Goal: Transaction & Acquisition: Obtain resource

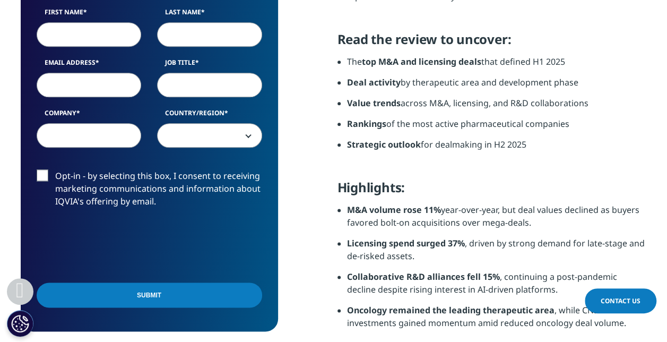
scroll to position [424, 0]
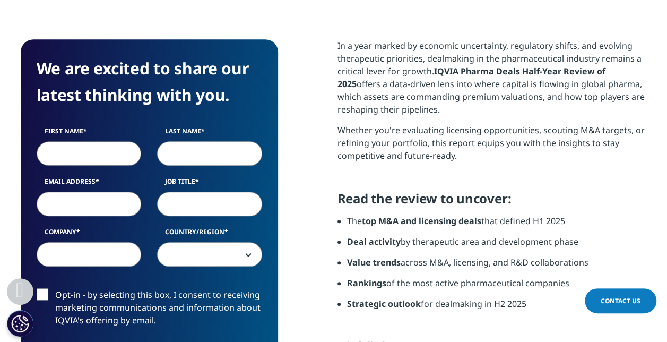
click at [94, 159] on input "First Name" at bounding box center [89, 153] width 105 height 24
type input "Laxman"
type input "Mahadik"
type input "Mega Lifesciences Pvt Ltd"
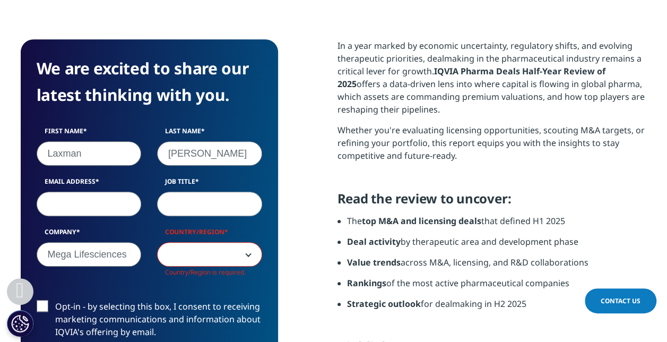
scroll to position [422, 257]
click at [83, 210] on input "Email Address" at bounding box center [89, 203] width 105 height 24
type input "laxman@megawecare.com"
select select "India"
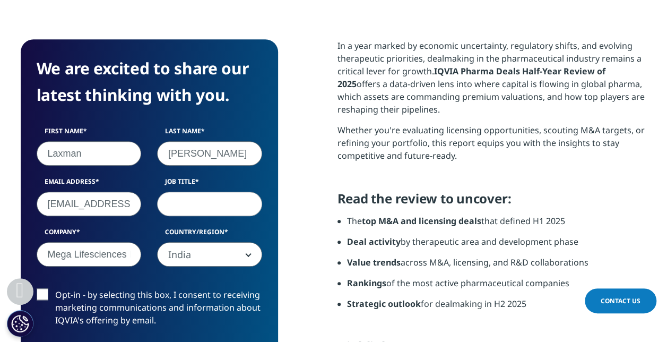
click at [202, 205] on input "Job Title" at bounding box center [209, 203] width 105 height 24
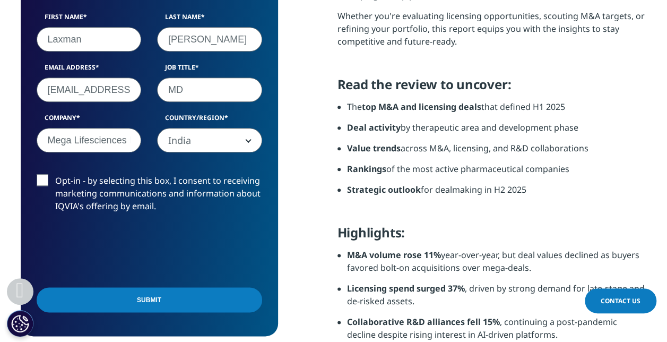
scroll to position [583, 0]
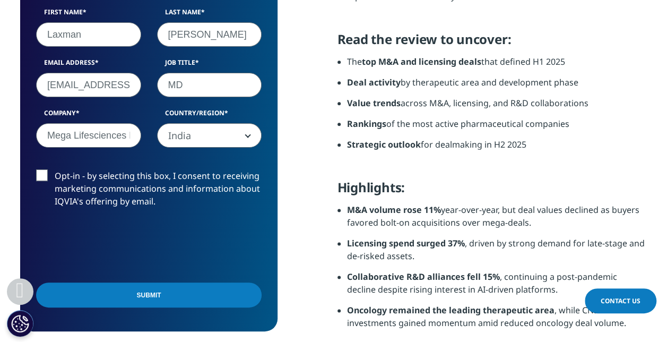
type input "MD"
click at [48, 175] on label "Opt-in - by selecting this box, I consent to receiving marketing communications…" at bounding box center [148, 191] width 225 height 44
click at [55, 169] on input "Opt-in - by selecting this box, I consent to receiving marketing communications…" at bounding box center [55, 169] width 0 height 0
click at [115, 296] on input "Submit" at bounding box center [148, 294] width 225 height 25
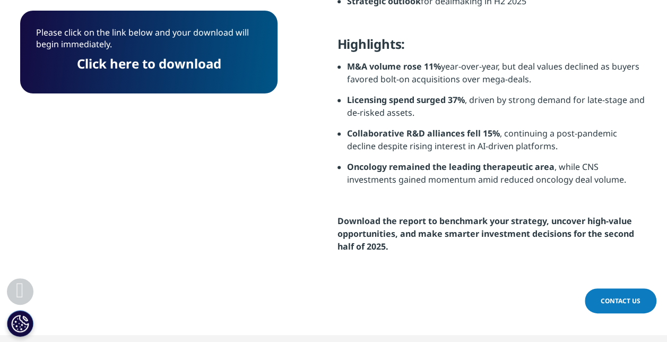
scroll to position [732, 0]
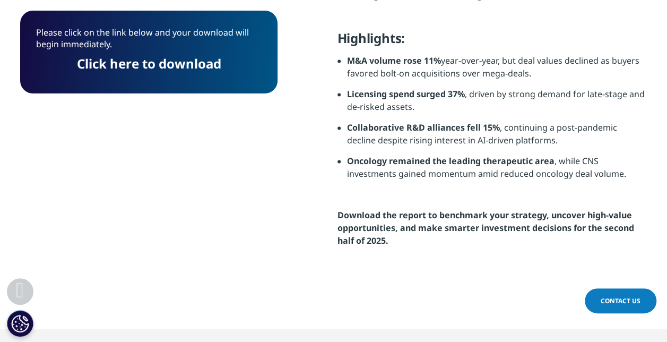
click at [167, 63] on link "Click here to download" at bounding box center [149, 64] width 144 height 18
